Goal: Task Accomplishment & Management: Manage account settings

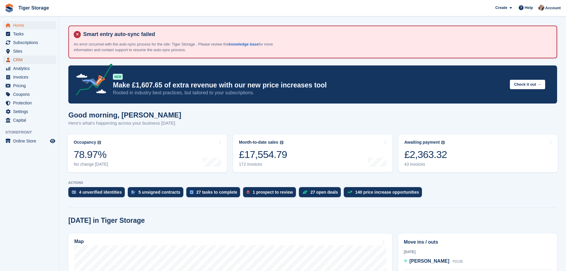
click at [22, 57] on span "CRM" at bounding box center [31, 60] width 36 height 8
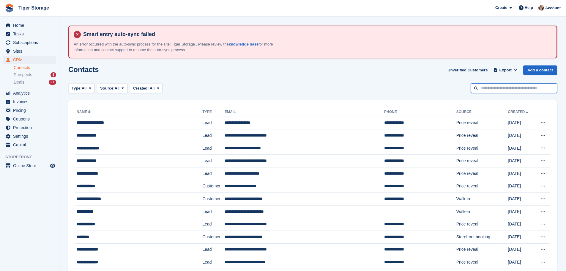
click at [535, 86] on input "text" at bounding box center [514, 88] width 86 height 10
type input "****"
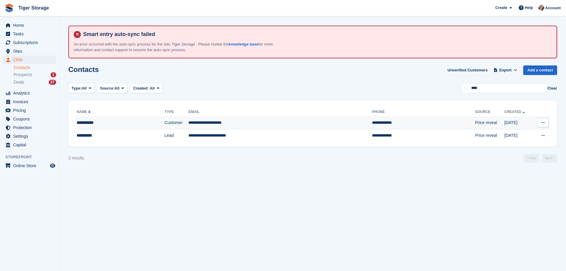
click at [125, 127] on td "**********" at bounding box center [119, 122] width 89 height 13
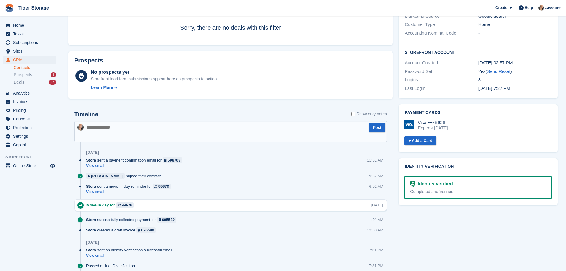
scroll to position [145, 0]
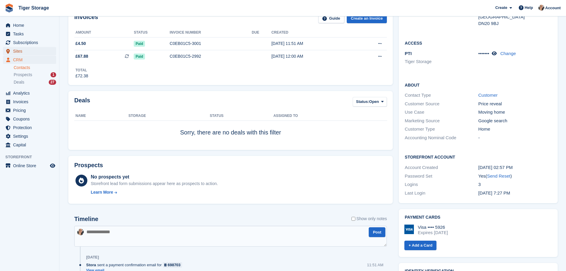
click at [22, 51] on span "Sites" at bounding box center [31, 51] width 36 height 8
click at [20, 60] on span "CRM" at bounding box center [31, 60] width 36 height 8
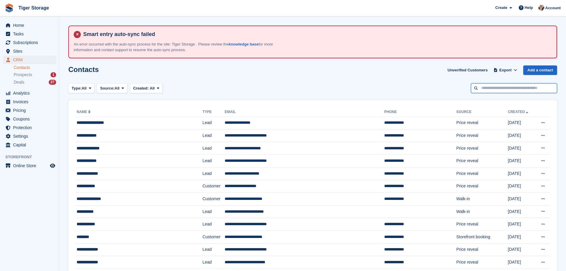
click at [516, 90] on input "text" at bounding box center [514, 88] width 86 height 10
type input "****"
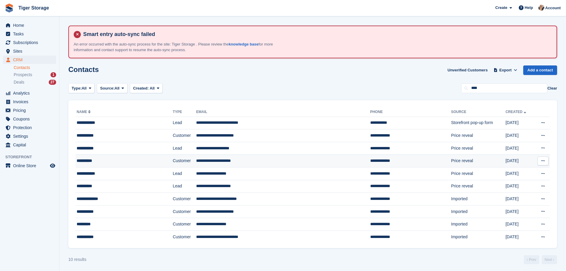
click at [115, 158] on div "**********" at bounding box center [114, 160] width 74 height 6
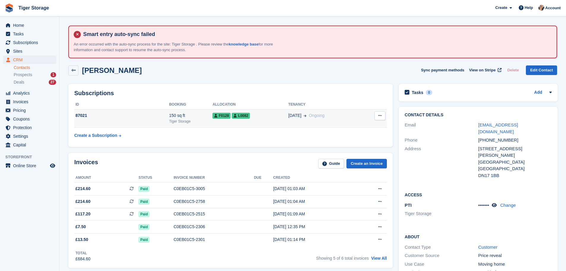
click at [237, 117] on span "L0082" at bounding box center [241, 116] width 18 height 6
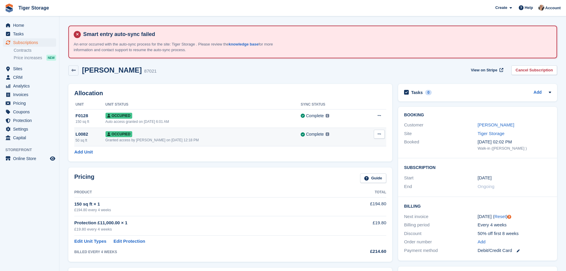
click at [224, 141] on div "Granted access by Becky Martin on 28th May, 12:18 PM" at bounding box center [202, 139] width 195 height 5
click at [377, 135] on button at bounding box center [379, 134] width 11 height 9
click at [480, 72] on span "View on Stripe" at bounding box center [484, 70] width 26 height 6
click at [109, 133] on icon at bounding box center [108, 134] width 3 height 4
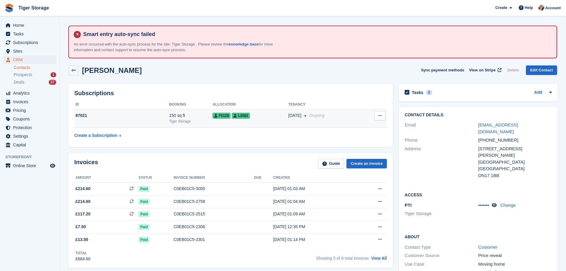
click at [380, 112] on button at bounding box center [379, 115] width 11 height 9
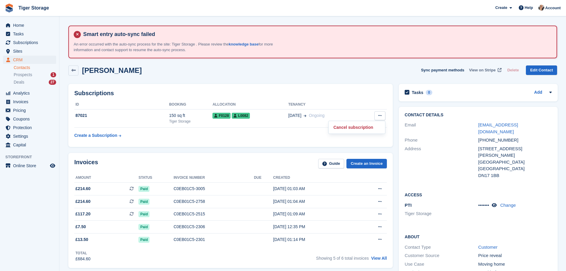
click at [486, 67] on span "View on Stripe" at bounding box center [482, 70] width 26 height 6
click at [40, 23] on span "Home" at bounding box center [31, 25] width 36 height 8
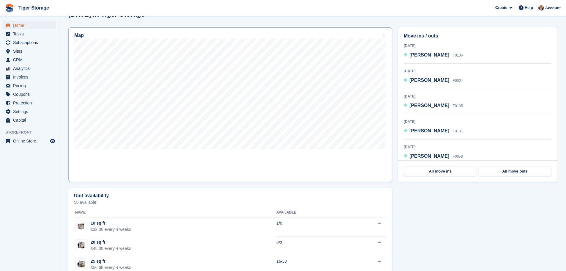
scroll to position [208, 0]
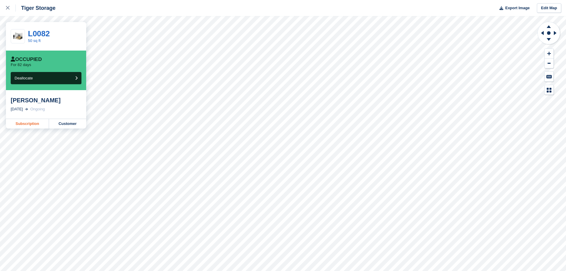
click at [21, 121] on link "Subscription" at bounding box center [27, 124] width 43 height 10
click at [9, 7] on icon at bounding box center [8, 8] width 4 height 4
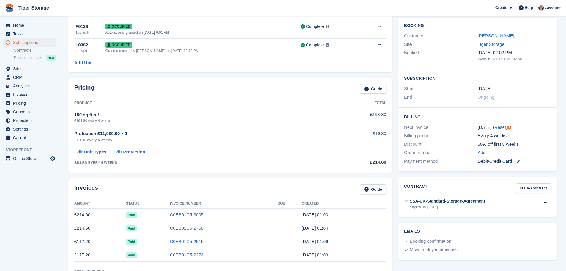
scroll to position [59, 0]
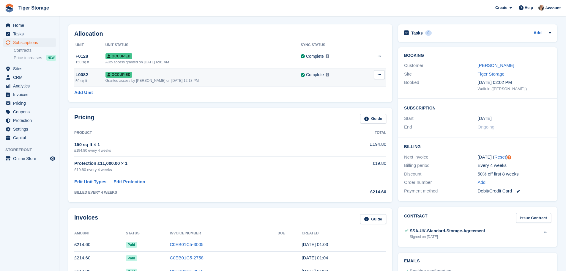
click at [380, 74] on icon at bounding box center [379, 75] width 3 height 4
click at [273, 81] on div "Granted access by Becky Martin on 28th May, 12:18 PM" at bounding box center [202, 80] width 195 height 5
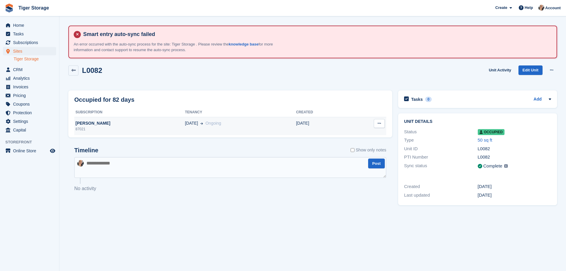
click at [382, 119] on button at bounding box center [379, 123] width 11 height 9
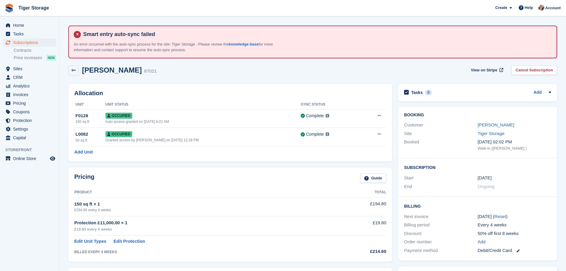
scroll to position [59, 0]
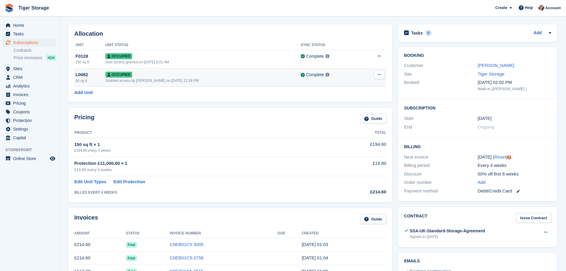
click at [104, 80] on div "50 sq ft" at bounding box center [90, 80] width 30 height 5
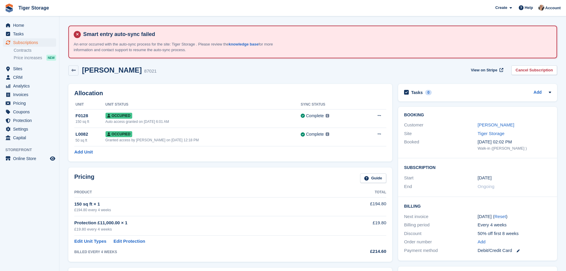
scroll to position [59, 0]
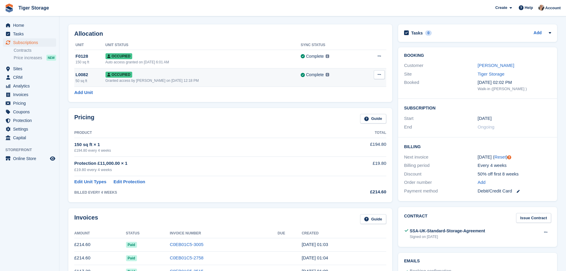
click at [380, 78] on button at bounding box center [379, 74] width 11 height 9
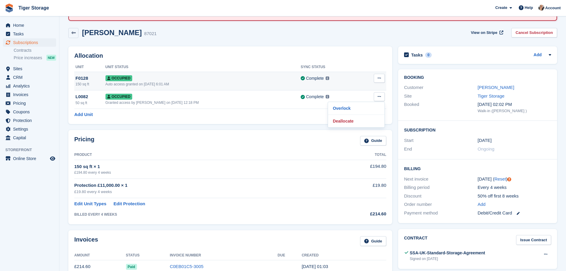
scroll to position [0, 0]
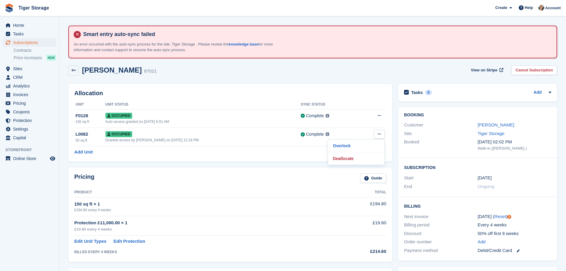
click at [105, 71] on h2 "[PERSON_NAME]" at bounding box center [112, 70] width 60 height 8
click at [36, 75] on span "CRM" at bounding box center [31, 77] width 36 height 8
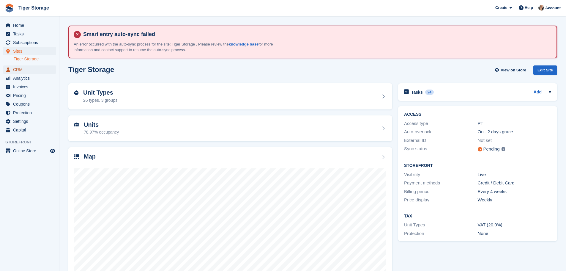
click at [22, 67] on span "CRM" at bounding box center [31, 69] width 36 height 8
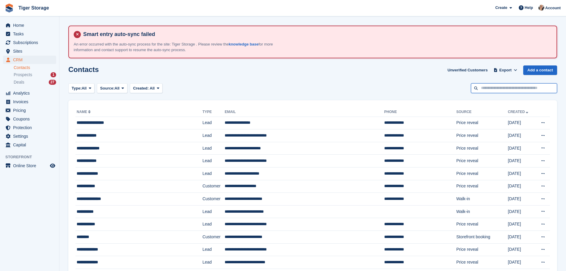
click at [516, 89] on input "text" at bounding box center [514, 88] width 86 height 10
type input "****"
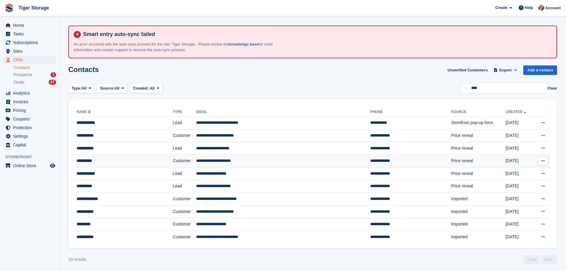
click at [292, 166] on td "**********" at bounding box center [283, 161] width 174 height 13
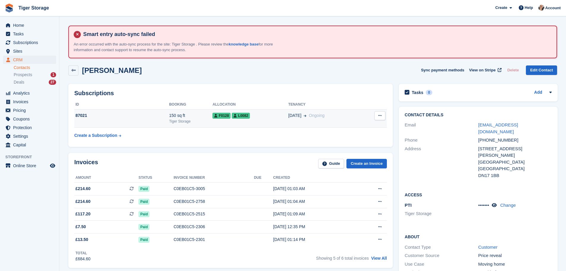
click at [250, 125] on td "F0128 L0082" at bounding box center [250, 118] width 76 height 18
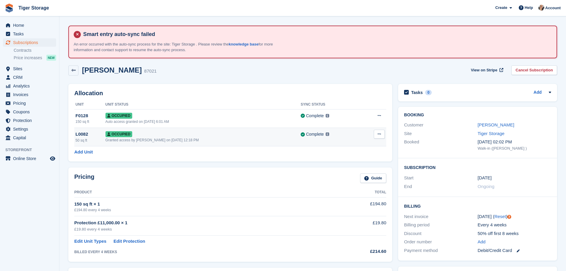
click at [376, 135] on button at bounding box center [379, 134] width 11 height 9
click at [294, 135] on div "Occupied" at bounding box center [202, 134] width 195 height 6
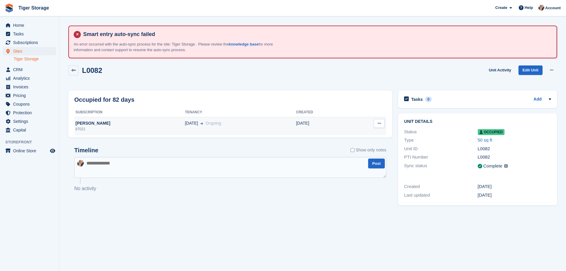
click at [384, 125] on button at bounding box center [379, 123] width 11 height 9
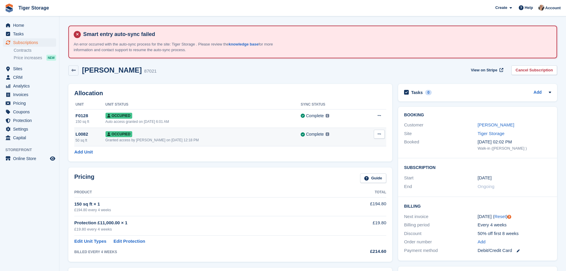
click at [93, 141] on div "50 sq ft" at bounding box center [90, 140] width 30 height 5
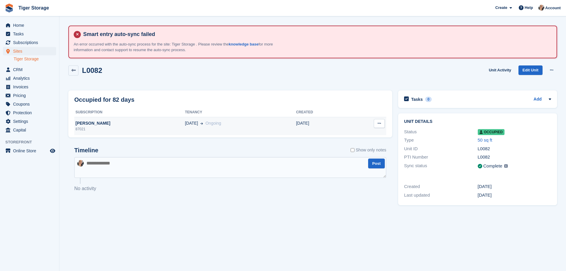
click at [379, 123] on icon at bounding box center [379, 123] width 3 height 4
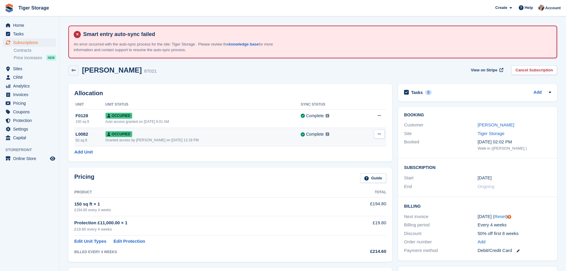
click at [382, 134] on button at bounding box center [379, 134] width 11 height 9
click at [356, 158] on p "Deallocate" at bounding box center [356, 159] width 52 height 8
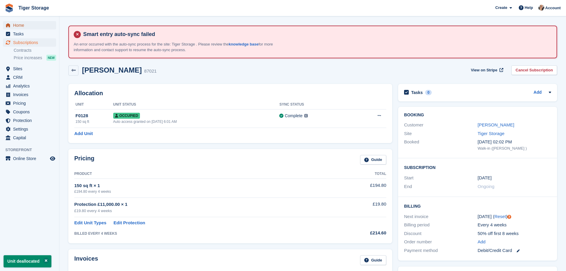
click at [21, 26] on span "Home" at bounding box center [31, 25] width 36 height 8
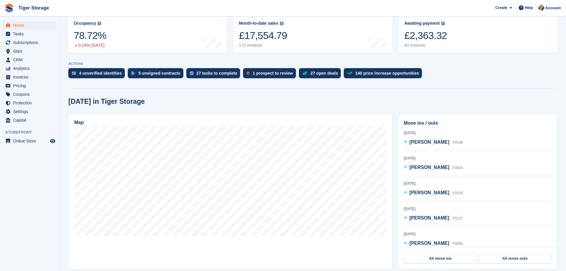
scroll to position [89, 0]
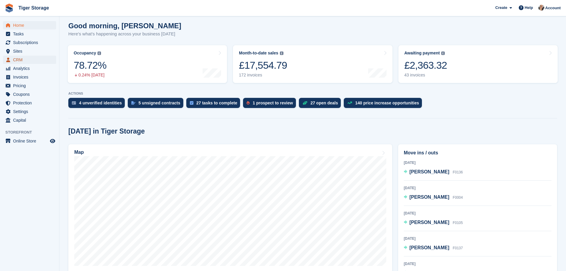
click at [18, 62] on span "CRM" at bounding box center [31, 60] width 36 height 8
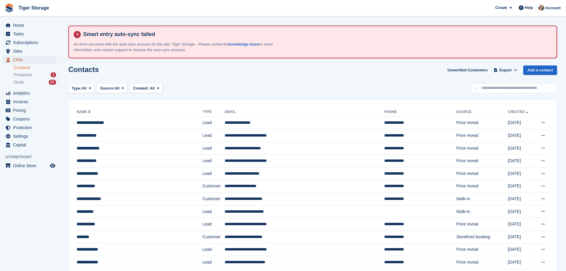
click at [25, 61] on span "CRM" at bounding box center [31, 60] width 36 height 8
click at [534, 87] on input "text" at bounding box center [514, 88] width 86 height 10
type input "******"
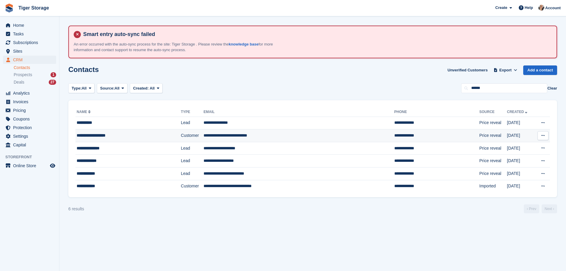
click at [153, 138] on div "**********" at bounding box center [118, 135] width 83 height 6
click at [502, 90] on input "******" at bounding box center [504, 88] width 86 height 10
type input "*"
type input "**********"
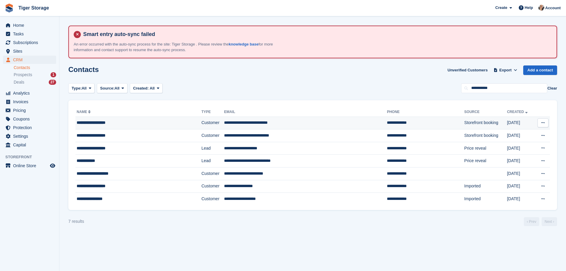
click at [124, 127] on td "**********" at bounding box center [138, 122] width 126 height 13
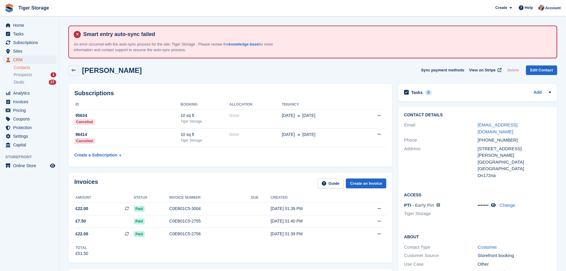
click at [27, 60] on span "CRM" at bounding box center [31, 60] width 36 height 8
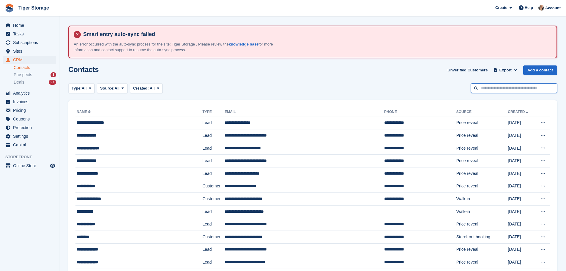
click at [499, 84] on input "text" at bounding box center [514, 88] width 86 height 10
type input "*****"
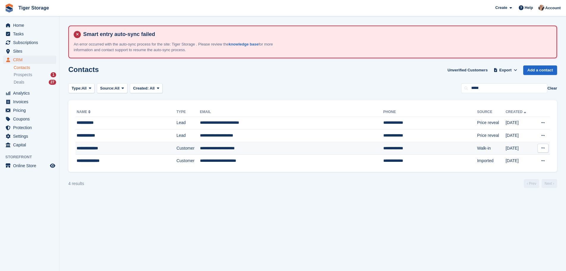
click at [103, 146] on div "**********" at bounding box center [115, 148] width 77 height 6
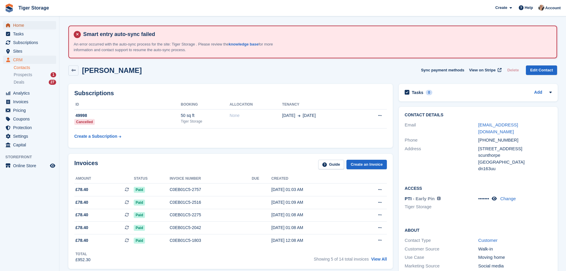
click at [19, 21] on span "Home" at bounding box center [31, 25] width 36 height 8
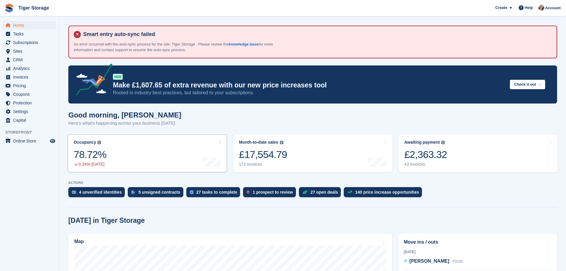
click at [147, 146] on link "Occupancy The percentage of all currently allocated units in terms of area. Inc…" at bounding box center [147, 153] width 159 height 38
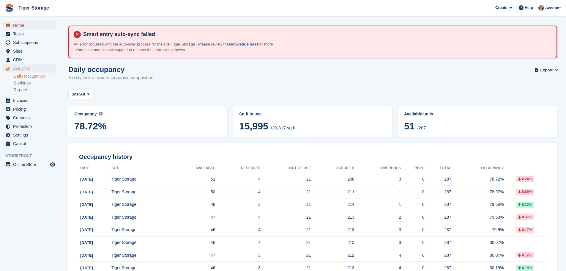
click at [27, 27] on span "Home" at bounding box center [31, 25] width 36 height 8
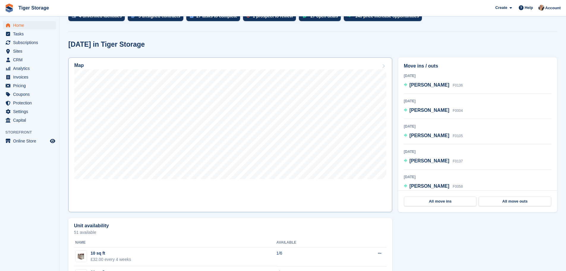
scroll to position [149, 0]
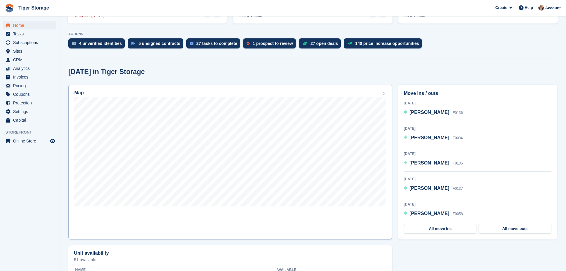
click at [216, 208] on link "Map" at bounding box center [230, 162] width 324 height 155
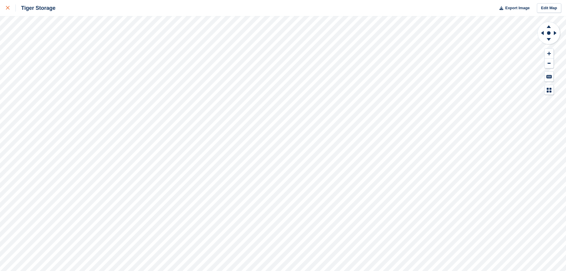
click at [7, 10] on div at bounding box center [11, 7] width 10 height 7
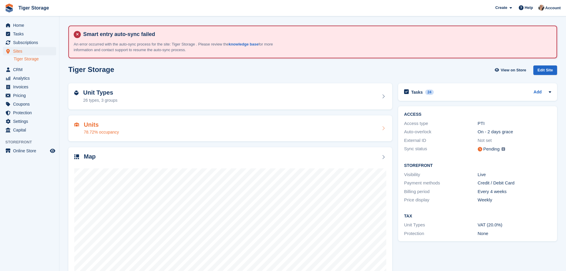
click at [112, 124] on h2 "Units" at bounding box center [101, 124] width 35 height 7
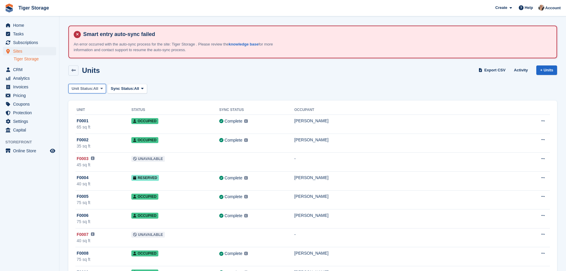
click at [100, 91] on span at bounding box center [101, 88] width 5 height 5
click at [104, 111] on link "Available" at bounding box center [97, 113] width 52 height 11
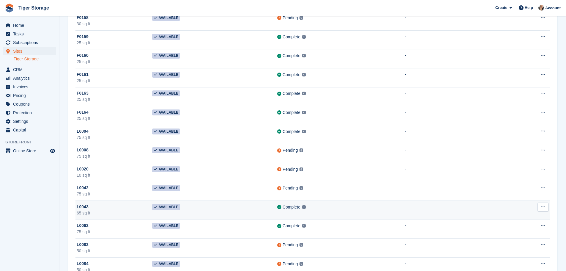
scroll to position [821, 0]
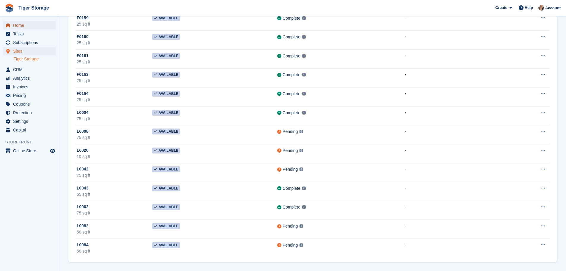
click at [24, 25] on span "Home" at bounding box center [31, 25] width 36 height 8
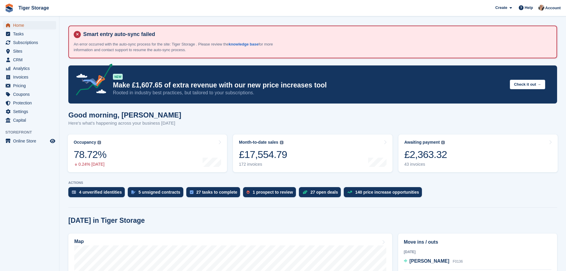
click at [21, 26] on span "Home" at bounding box center [31, 25] width 36 height 8
click at [253, 189] on div "1 prospect to review" at bounding box center [269, 192] width 53 height 10
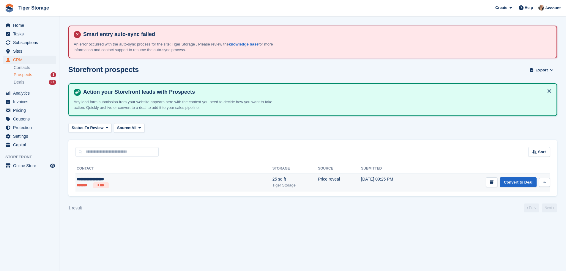
click at [318, 178] on td "Price reveal" at bounding box center [339, 182] width 43 height 18
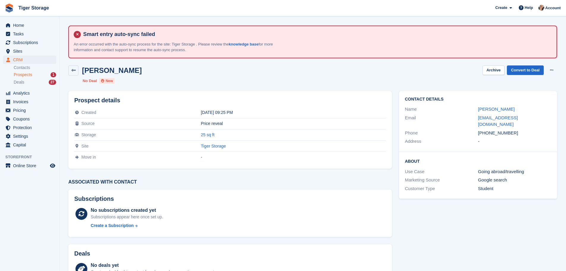
drag, startPoint x: 475, startPoint y: 113, endPoint x: 520, endPoint y: 111, distance: 44.9
click at [520, 111] on div "Name [PERSON_NAME]" at bounding box center [478, 109] width 146 height 9
copy div "[PERSON_NAME]"
drag, startPoint x: 486, startPoint y: 125, endPoint x: 519, endPoint y: 128, distance: 33.4
click at [519, 130] on div "[PHONE_NUMBER]" at bounding box center [514, 133] width 73 height 7
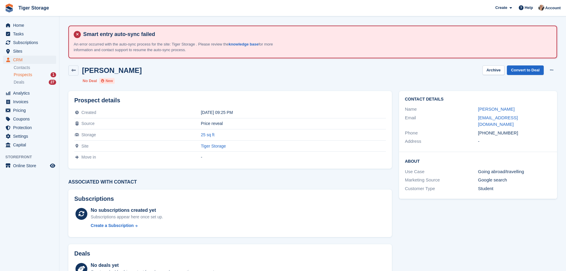
copy div "7738554239"
drag, startPoint x: 478, startPoint y: 119, endPoint x: 519, endPoint y: 115, distance: 42.1
click at [519, 115] on div "Email [EMAIL_ADDRESS][DOMAIN_NAME]" at bounding box center [478, 121] width 146 height 15
copy div "[EMAIL_ADDRESS][DOMAIN_NAME]"
click at [31, 73] on span "Prospects" at bounding box center [23, 75] width 18 height 6
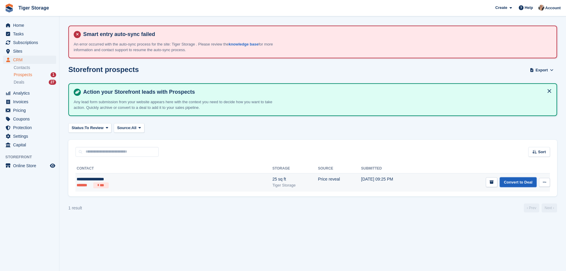
click at [518, 180] on link "Convert to Deal" at bounding box center [518, 182] width 37 height 10
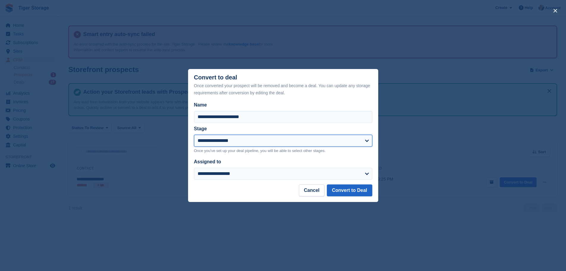
click at [222, 141] on select "**********" at bounding box center [283, 141] width 178 height 12
select select "****"
click at [194, 135] on select "**********" at bounding box center [283, 141] width 178 height 12
click at [352, 187] on button "Convert to Deal" at bounding box center [349, 190] width 45 height 12
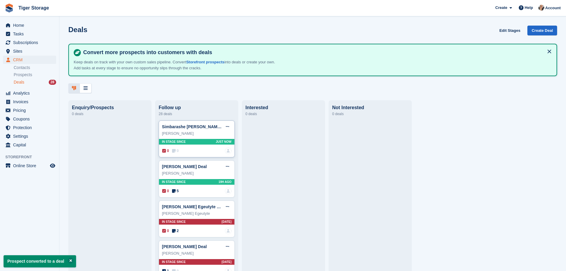
click at [176, 131] on div "Simbarashe J Nhari Deal Edit deal Mark as won Mark as lost Delete deal" at bounding box center [197, 126] width 70 height 9
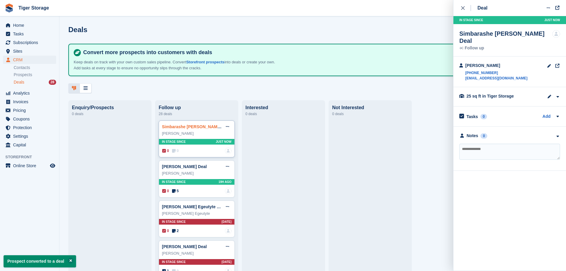
click at [204, 128] on link "Simbarashe J Nhari Deal" at bounding box center [197, 126] width 70 height 5
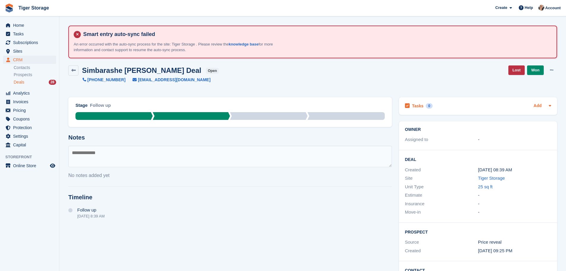
click at [535, 107] on link "Add" at bounding box center [538, 106] width 8 height 7
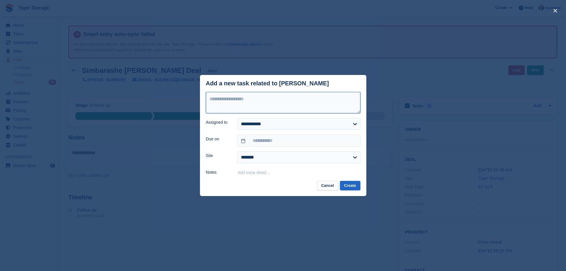
click at [259, 105] on textarea at bounding box center [283, 102] width 155 height 21
type textarea "*"
type textarea "**********"
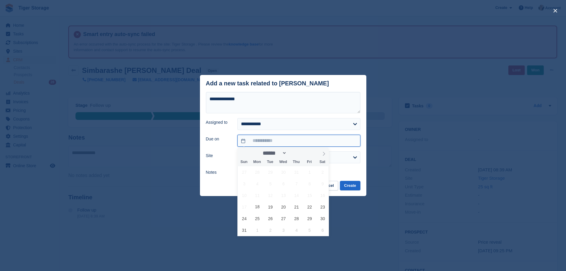
click at [274, 138] on input "text" at bounding box center [298, 141] width 123 height 12
click at [259, 208] on span "18" at bounding box center [258, 207] width 12 height 12
type input "**********"
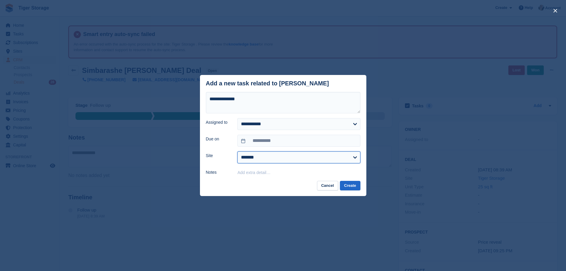
click at [266, 157] on select "**********" at bounding box center [298, 157] width 123 height 12
select select "****"
click at [237, 152] on select "**********" at bounding box center [298, 157] width 123 height 12
click at [350, 187] on button "Create" at bounding box center [350, 186] width 20 height 10
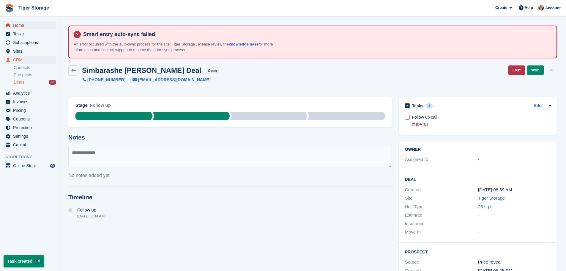
click at [20, 26] on span "Home" at bounding box center [31, 25] width 36 height 8
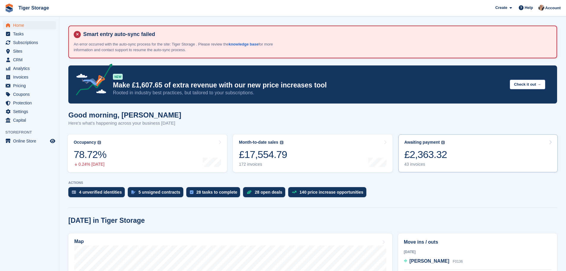
click at [458, 155] on link "Awaiting payment The total outstanding balance on all open invoices. £2,363.32 …" at bounding box center [477, 153] width 159 height 38
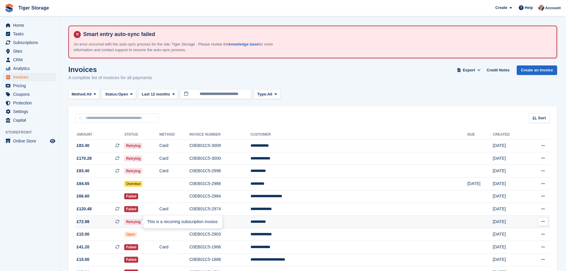
click at [119, 223] on icon at bounding box center [117, 221] width 4 height 4
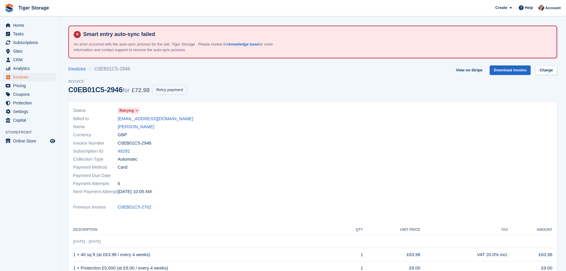
click at [177, 89] on button "Retry payment" at bounding box center [169, 90] width 35 height 10
drag, startPoint x: 116, startPoint y: 120, endPoint x: 174, endPoint y: 119, distance: 57.4
click at [174, 119] on div "Billed to paulvanos770@gmail.com" at bounding box center [191, 118] width 236 height 8
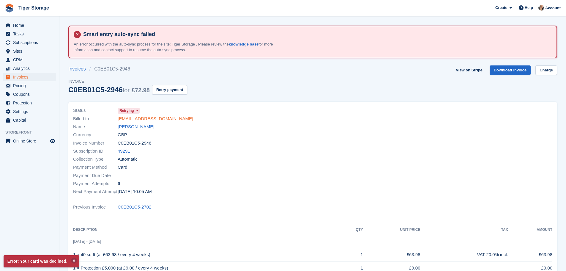
copy div "paulvanos770@gmail.com"
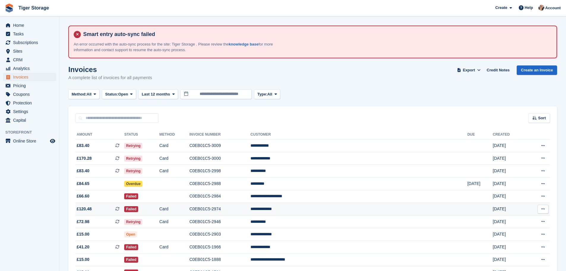
click at [542, 212] on button at bounding box center [543, 208] width 11 height 9
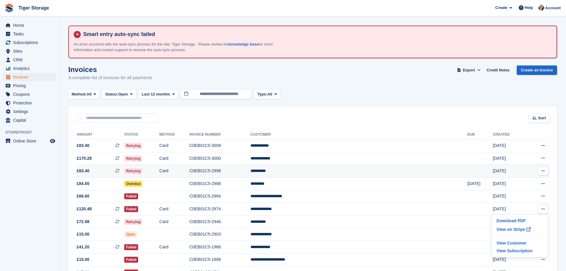
click at [119, 169] on icon at bounding box center [117, 170] width 4 height 4
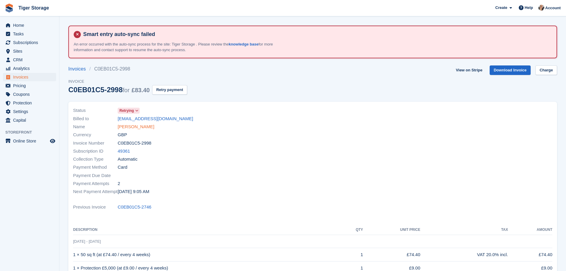
click at [136, 126] on link "[PERSON_NAME]" at bounding box center [136, 126] width 37 height 7
click at [168, 91] on button "Retry payment" at bounding box center [169, 90] width 35 height 10
drag, startPoint x: 117, startPoint y: 117, endPoint x: 178, endPoint y: 120, distance: 61.0
click at [178, 120] on div "Billed to harryoram01@gmail.com" at bounding box center [191, 118] width 236 height 8
copy div "harryoram01@gmail.com"
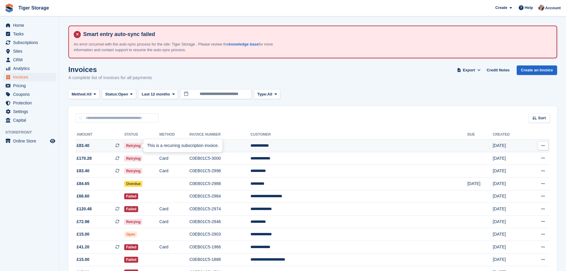
click at [119, 147] on icon at bounding box center [117, 145] width 4 height 4
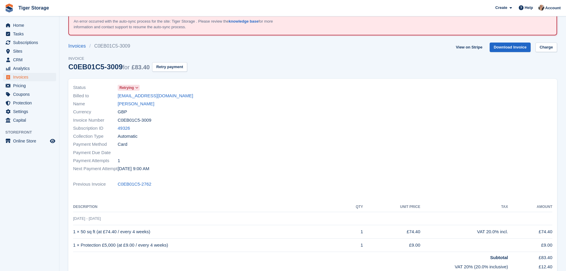
scroll to position [8, 0]
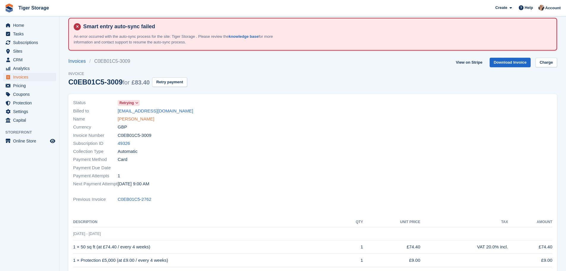
click at [135, 118] on link "Selwyn Smith" at bounding box center [136, 119] width 37 height 7
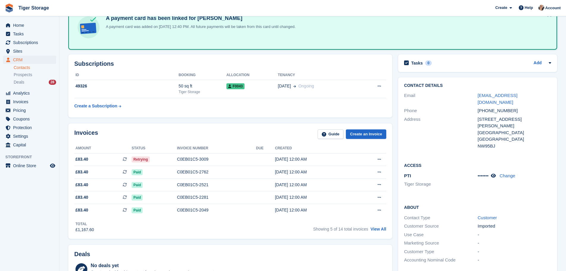
scroll to position [56, 0]
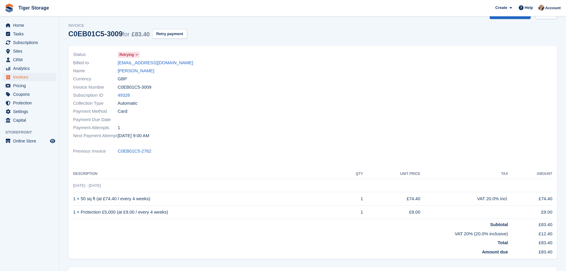
scroll to position [8, 0]
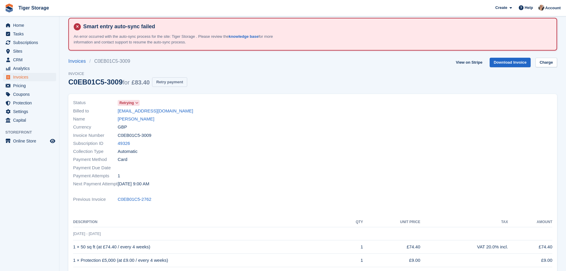
click at [166, 79] on button "Retry payment" at bounding box center [169, 82] width 35 height 10
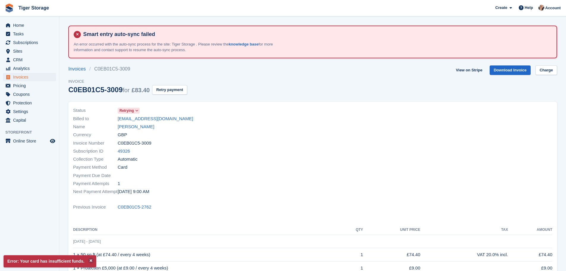
drag, startPoint x: 116, startPoint y: 118, endPoint x: 179, endPoint y: 120, distance: 62.7
click at [179, 120] on div "Billed to selwyn.smith73@yahoo.com" at bounding box center [191, 118] width 236 height 8
copy div "selwyn.smith73@yahoo.com"
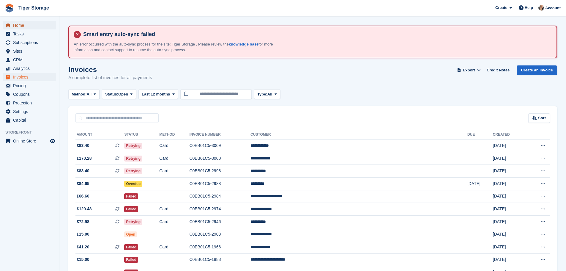
click at [18, 28] on span "Home" at bounding box center [31, 25] width 36 height 8
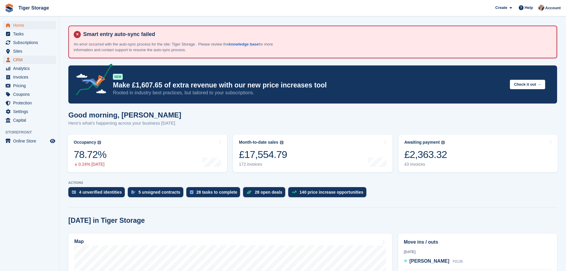
click at [20, 60] on span "CRM" at bounding box center [31, 60] width 36 height 8
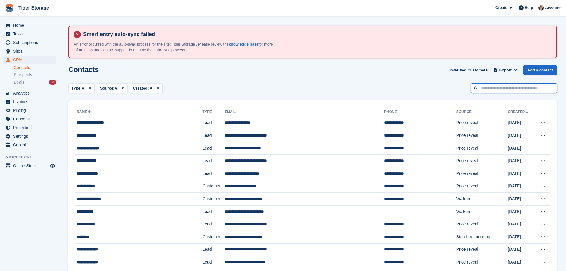
click at [531, 91] on input "text" at bounding box center [514, 88] width 86 height 10
type input "****"
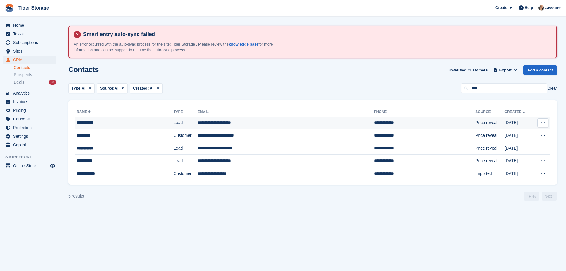
click at [282, 121] on td "**********" at bounding box center [286, 122] width 177 height 13
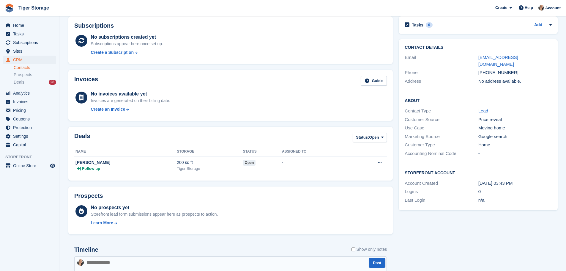
scroll to position [59, 0]
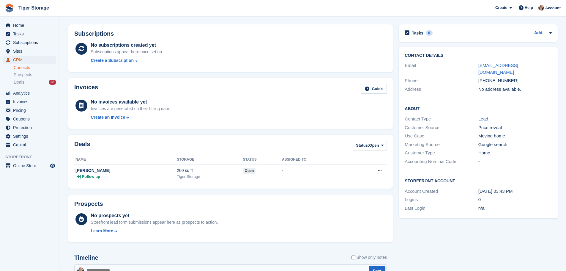
click at [23, 59] on span "CRM" at bounding box center [31, 60] width 36 height 8
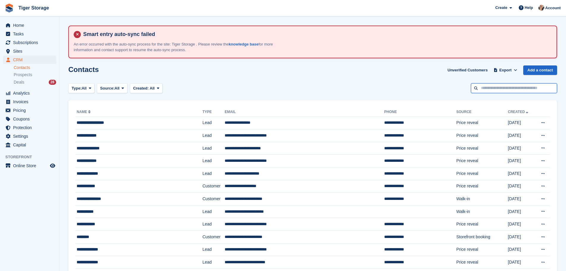
click at [499, 88] on input "text" at bounding box center [514, 88] width 86 height 10
paste input "********"
type input "********"
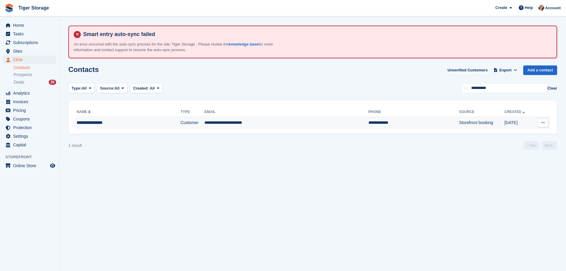
click at [270, 121] on td "**********" at bounding box center [286, 122] width 164 height 12
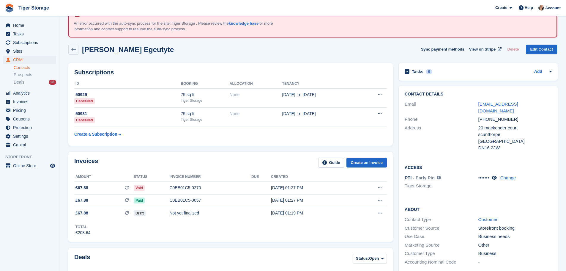
scroll to position [19, 0]
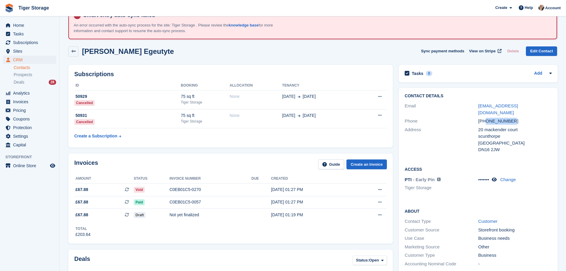
drag, startPoint x: 485, startPoint y: 113, endPoint x: 518, endPoint y: 116, distance: 32.8
click at [518, 118] on div "[PHONE_NUMBER]" at bounding box center [514, 121] width 73 height 7
copy div "7715001291"
click at [475, 103] on div "Email" at bounding box center [441, 109] width 73 height 13
drag, startPoint x: 477, startPoint y: 105, endPoint x: 541, endPoint y: 105, distance: 63.3
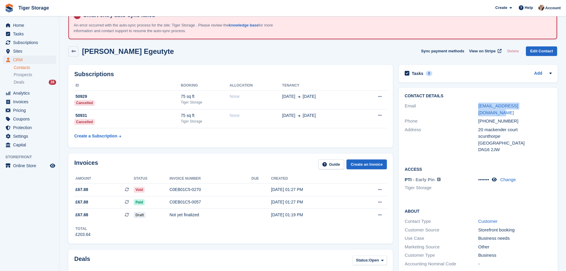
click at [541, 105] on div "Email [EMAIL_ADDRESS][DOMAIN_NAME]" at bounding box center [478, 109] width 147 height 15
copy div "karolinadegu231@gmail.com"
click at [17, 60] on span "CRM" at bounding box center [31, 60] width 36 height 8
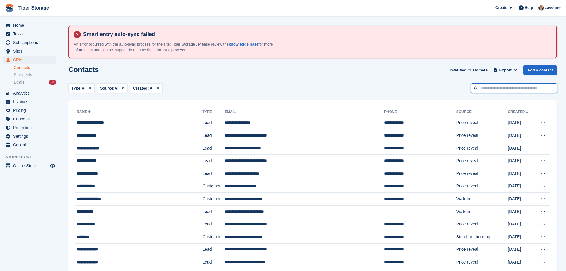
click at [501, 87] on input "text" at bounding box center [514, 88] width 86 height 10
type input "****"
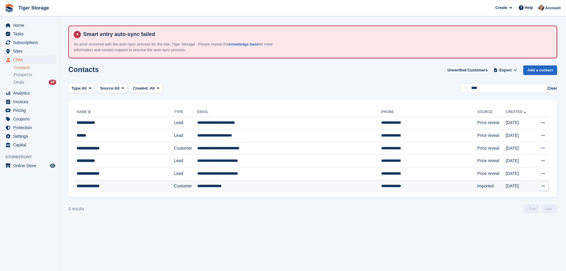
click at [143, 191] on td "**********" at bounding box center [124, 186] width 99 height 12
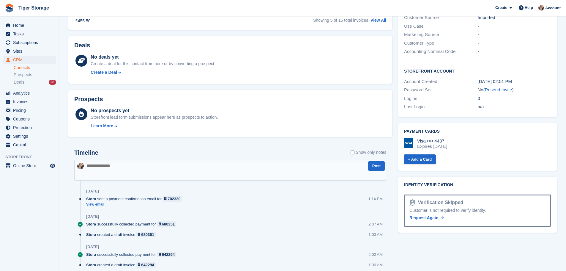
scroll to position [261, 0]
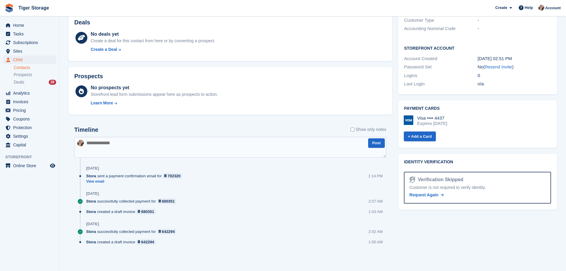
click at [128, 145] on textarea at bounding box center [230, 147] width 312 height 21
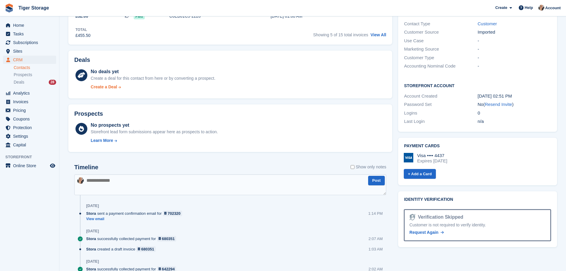
scroll to position [231, 0]
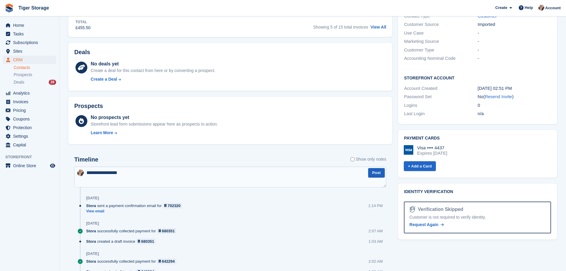
type textarea "**********"
click at [377, 176] on button "Post" at bounding box center [376, 173] width 17 height 10
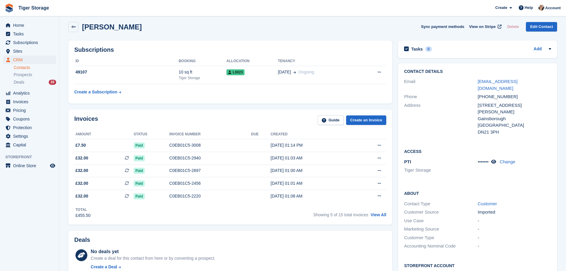
scroll to position [0, 0]
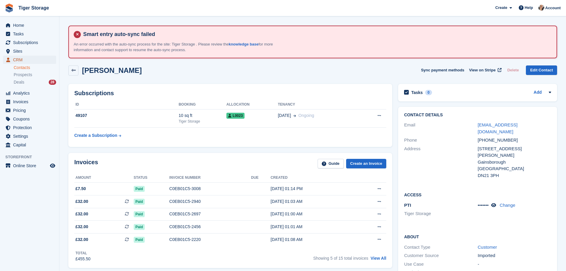
click at [23, 61] on span "CRM" at bounding box center [31, 60] width 36 height 8
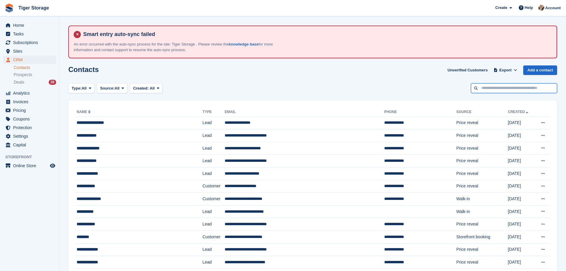
click at [496, 89] on input "text" at bounding box center [514, 88] width 86 height 10
paste input "**********"
type input "**********"
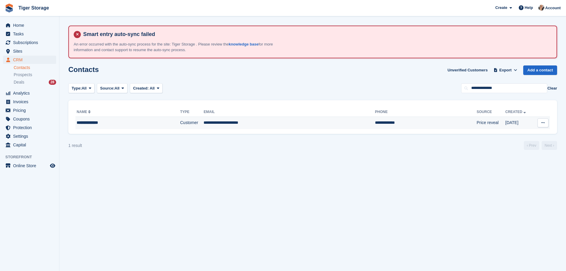
click at [141, 125] on div "**********" at bounding box center [116, 122] width 79 height 6
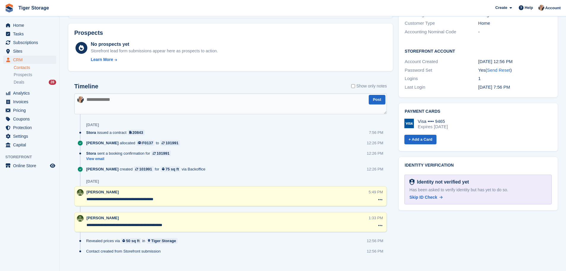
scroll to position [260, 0]
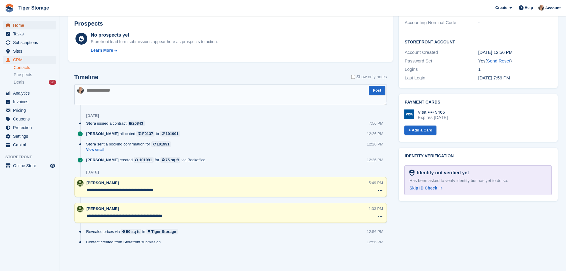
click at [22, 24] on span "Home" at bounding box center [31, 25] width 36 height 8
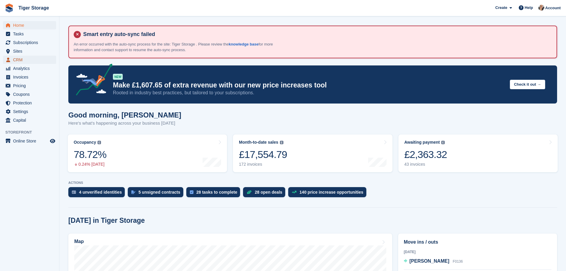
click at [31, 58] on span "CRM" at bounding box center [31, 60] width 36 height 8
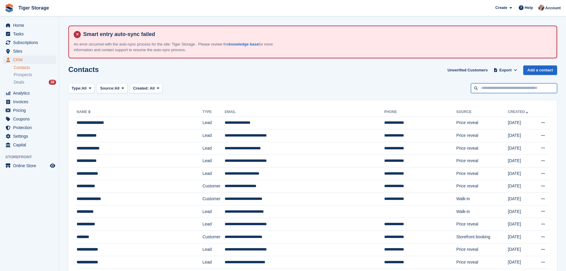
click at [513, 87] on input "text" at bounding box center [514, 88] width 86 height 10
type input "****"
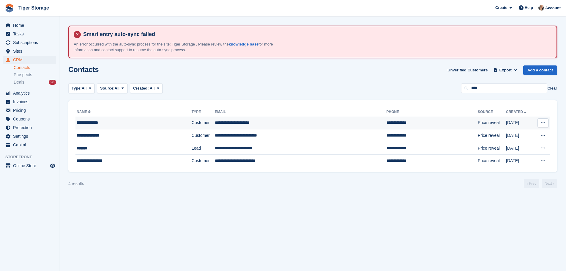
click at [192, 123] on td "Customer" at bounding box center [203, 122] width 23 height 13
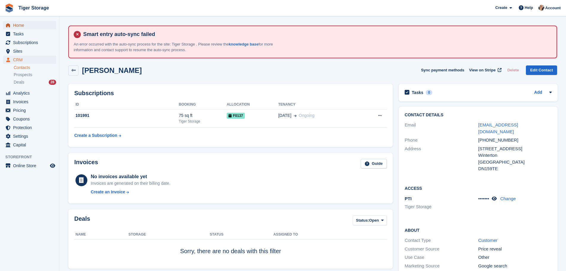
click at [32, 23] on span "Home" at bounding box center [31, 25] width 36 height 8
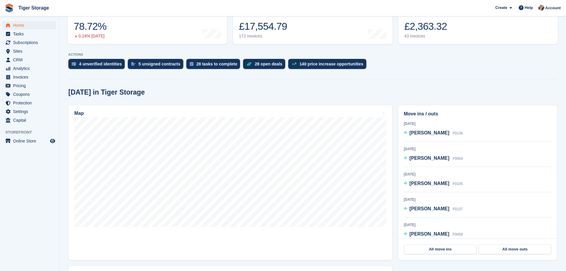
scroll to position [149, 0]
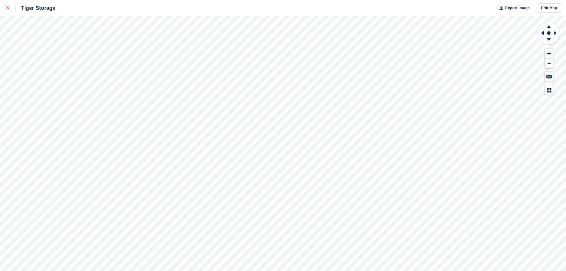
click at [8, 5] on div at bounding box center [11, 7] width 10 height 7
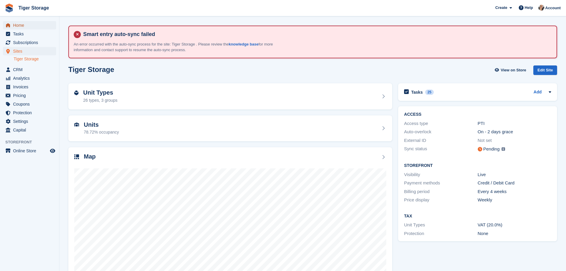
click at [21, 27] on span "Home" at bounding box center [31, 25] width 36 height 8
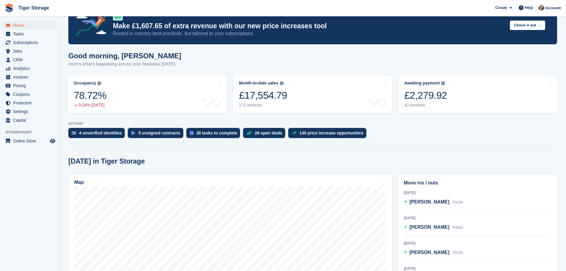
scroll to position [59, 0]
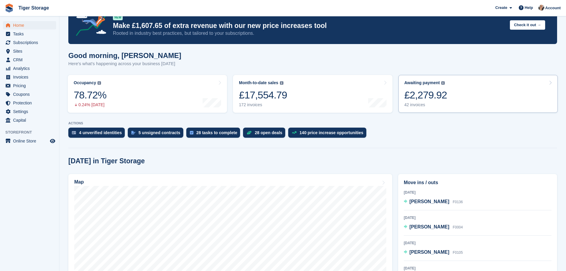
click at [442, 101] on div "£2,279.92" at bounding box center [425, 95] width 43 height 12
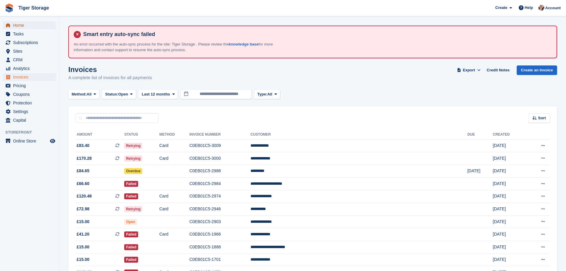
click at [19, 29] on span "Home" at bounding box center [31, 25] width 36 height 8
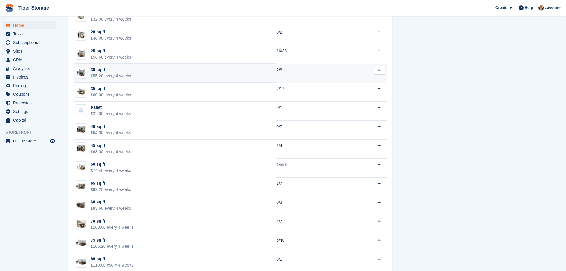
scroll to position [386, 0]
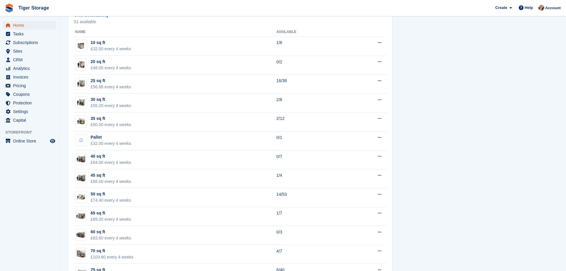
click at [20, 26] on span "Home" at bounding box center [31, 25] width 36 height 8
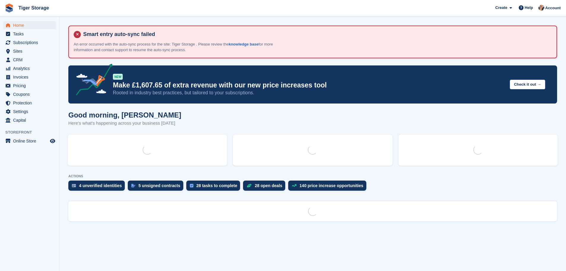
scroll to position [0, 0]
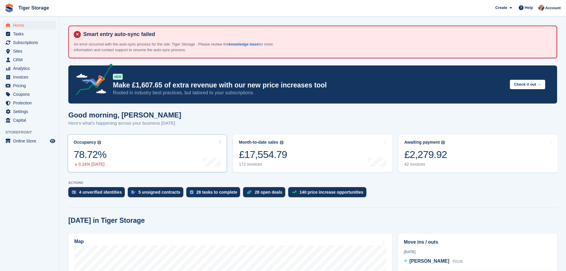
click at [139, 160] on link "Occupancy The percentage of all currently allocated units in terms of area. Inc…" at bounding box center [147, 153] width 159 height 38
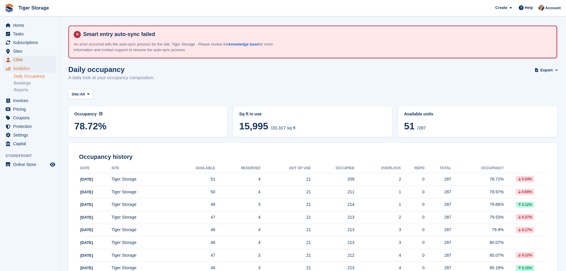
click at [23, 56] on span "CRM" at bounding box center [31, 60] width 36 height 8
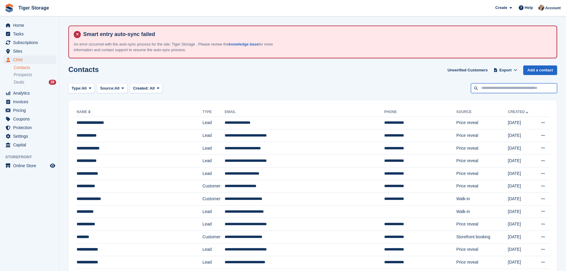
click at [507, 90] on input "text" at bounding box center [514, 88] width 86 height 10
type input "****"
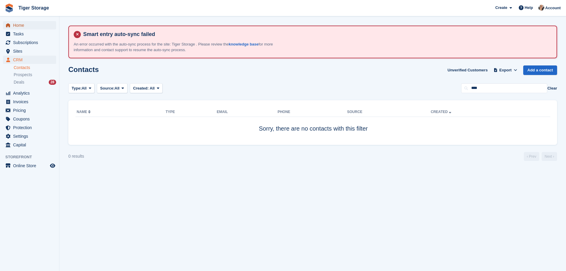
click at [26, 28] on span "Home" at bounding box center [31, 25] width 36 height 8
